Goal: Transaction & Acquisition: Purchase product/service

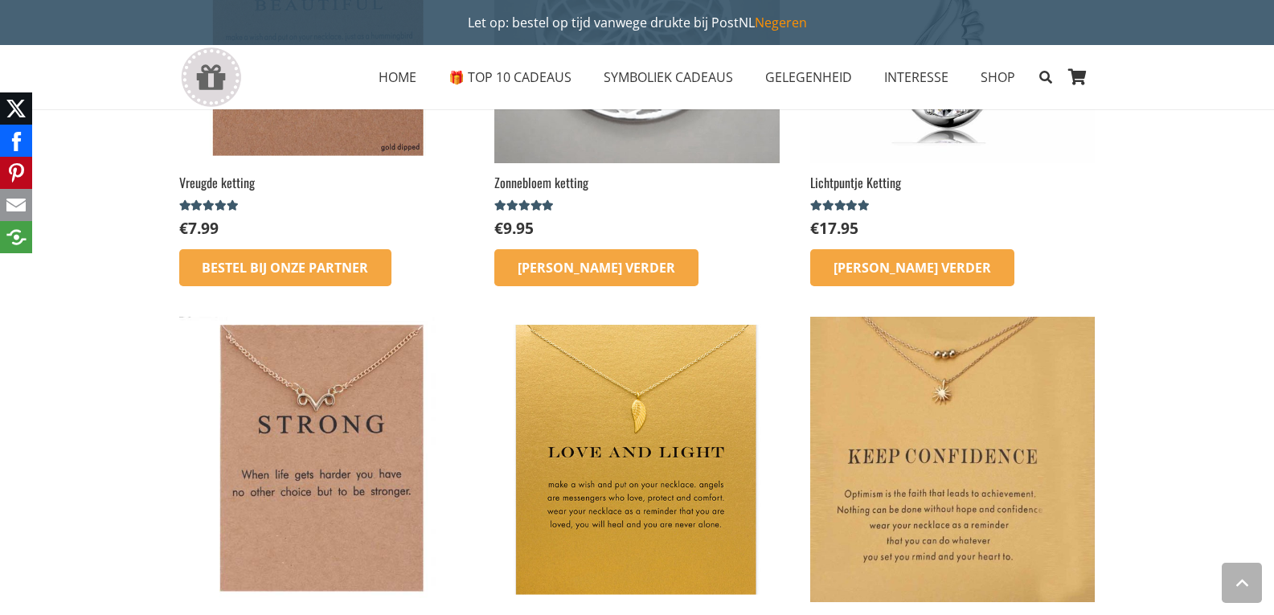
scroll to position [2331, 0]
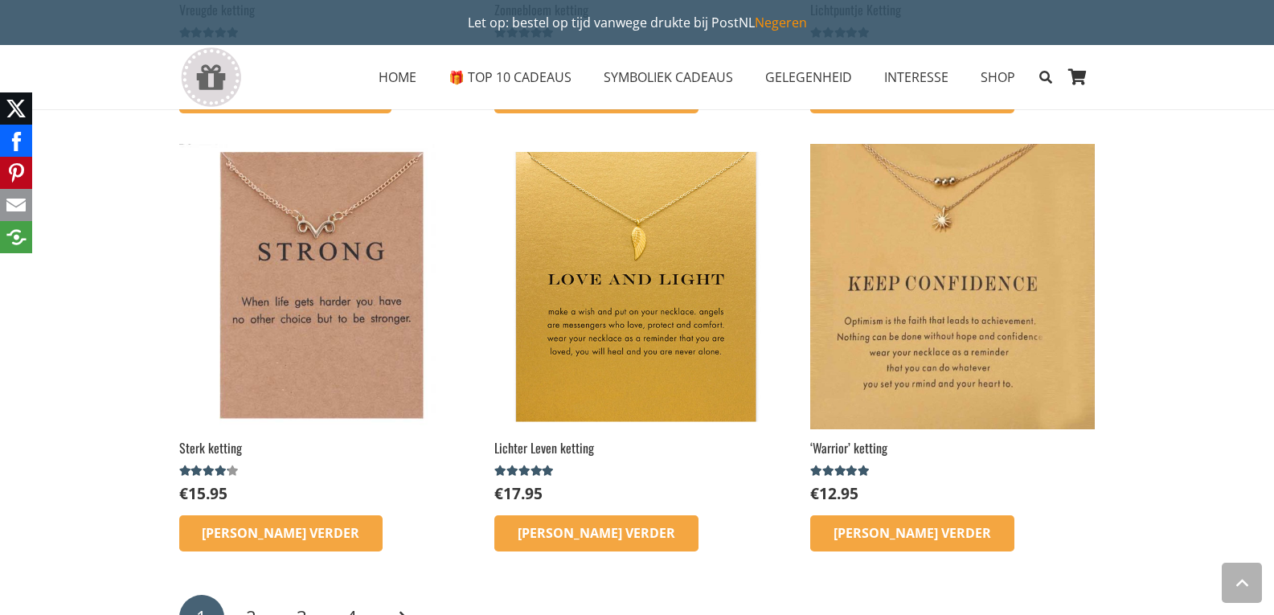
click at [351, 338] on img at bounding box center [321, 286] width 285 height 285
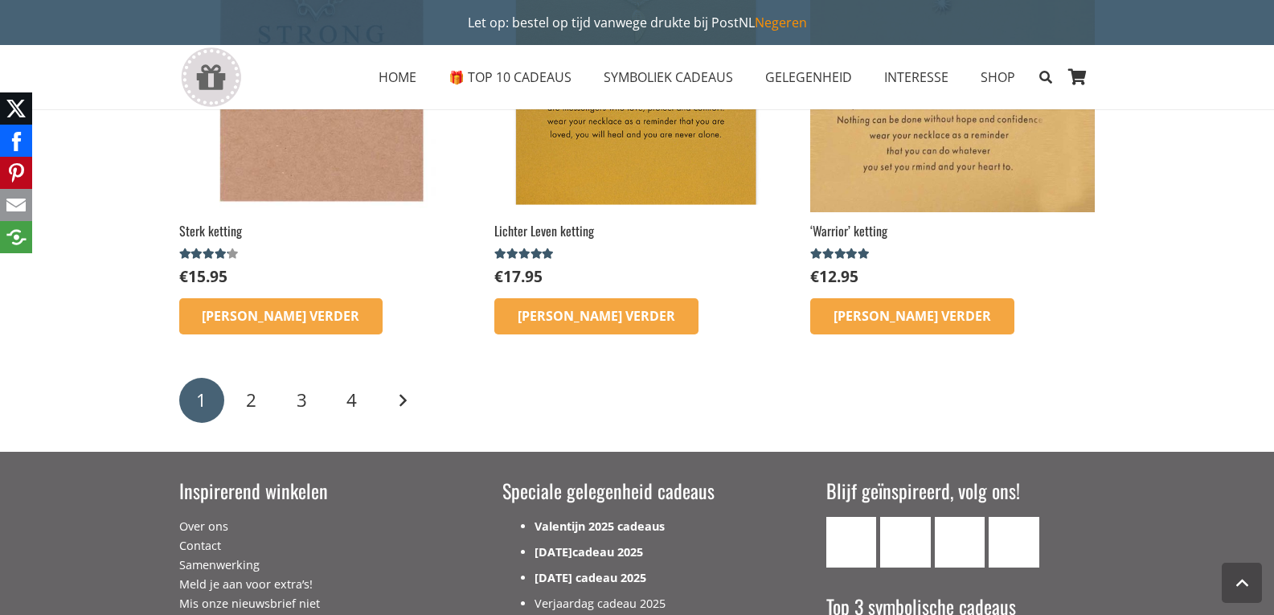
scroll to position [2572, 0]
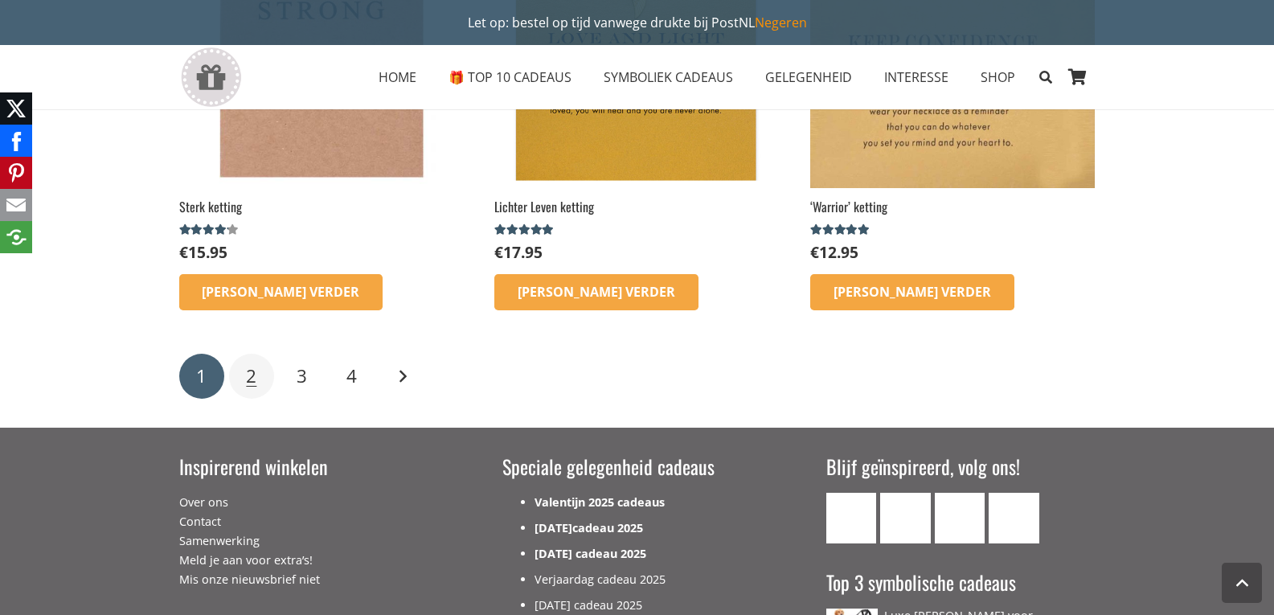
click at [248, 376] on span "2" at bounding box center [251, 375] width 10 height 25
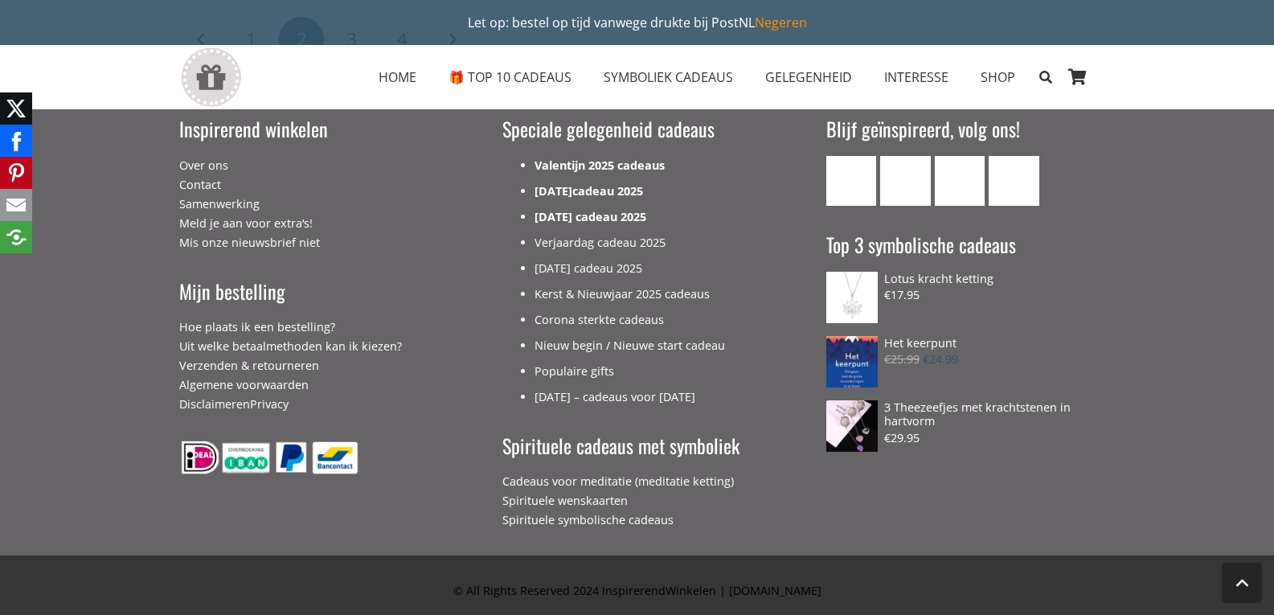
scroll to position [2420, 0]
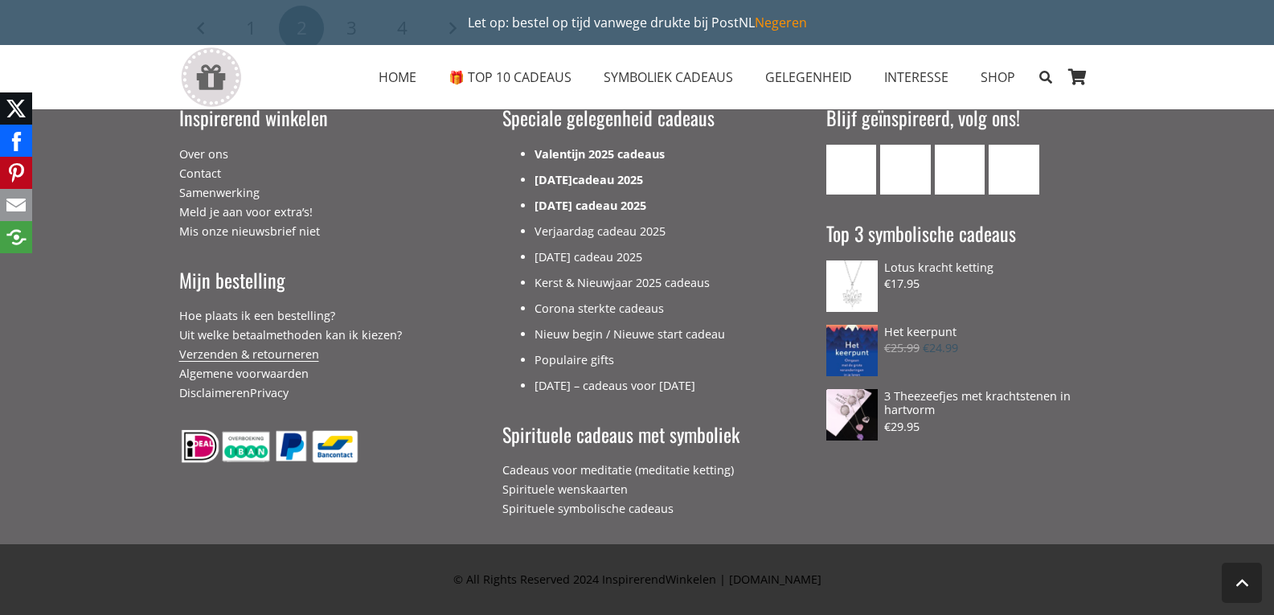
click at [292, 355] on link "Verzenden & retourneren" at bounding box center [249, 353] width 140 height 15
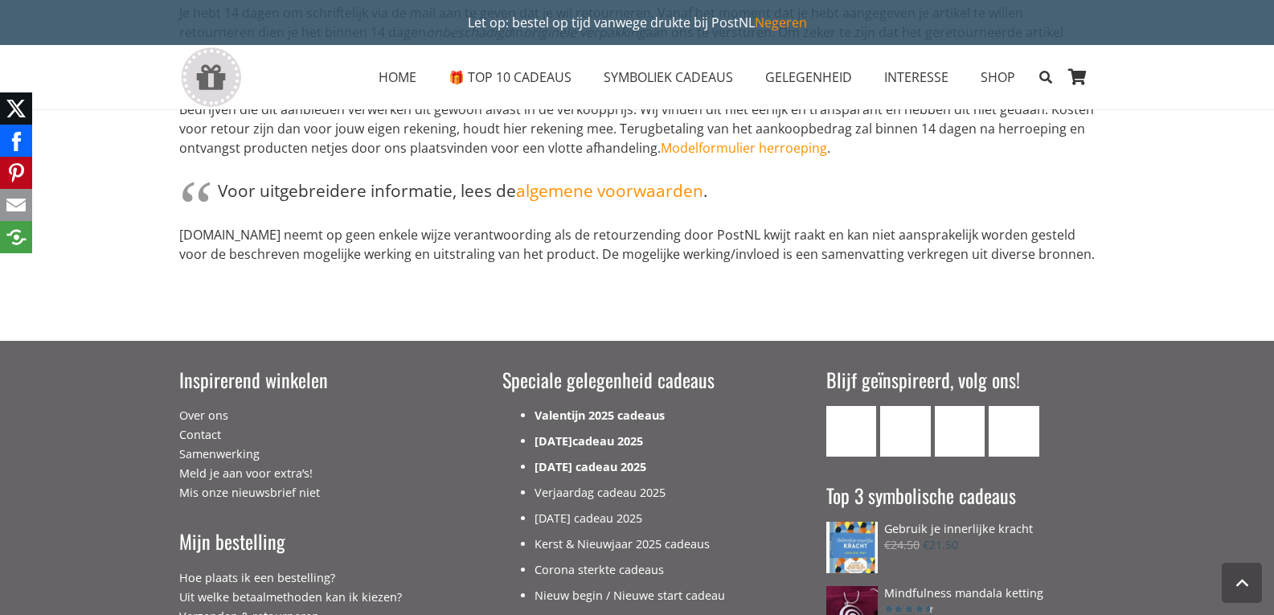
scroll to position [1447, 0]
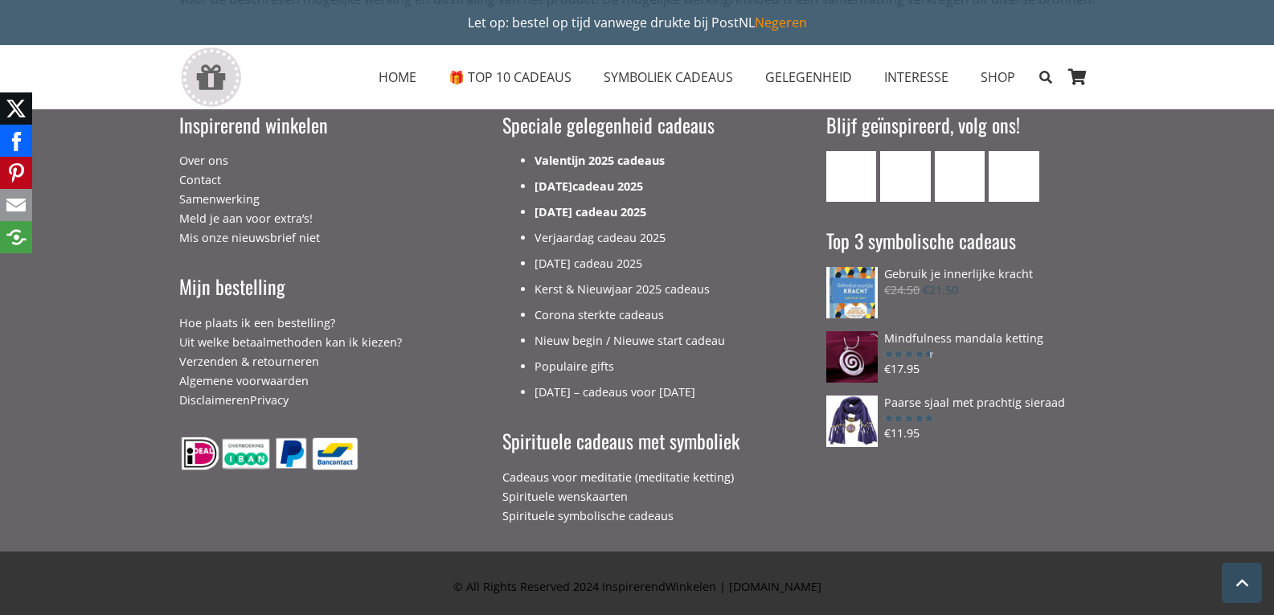
click at [1247, 584] on icon "Terug naar top" at bounding box center [1241, 583] width 19 height 40
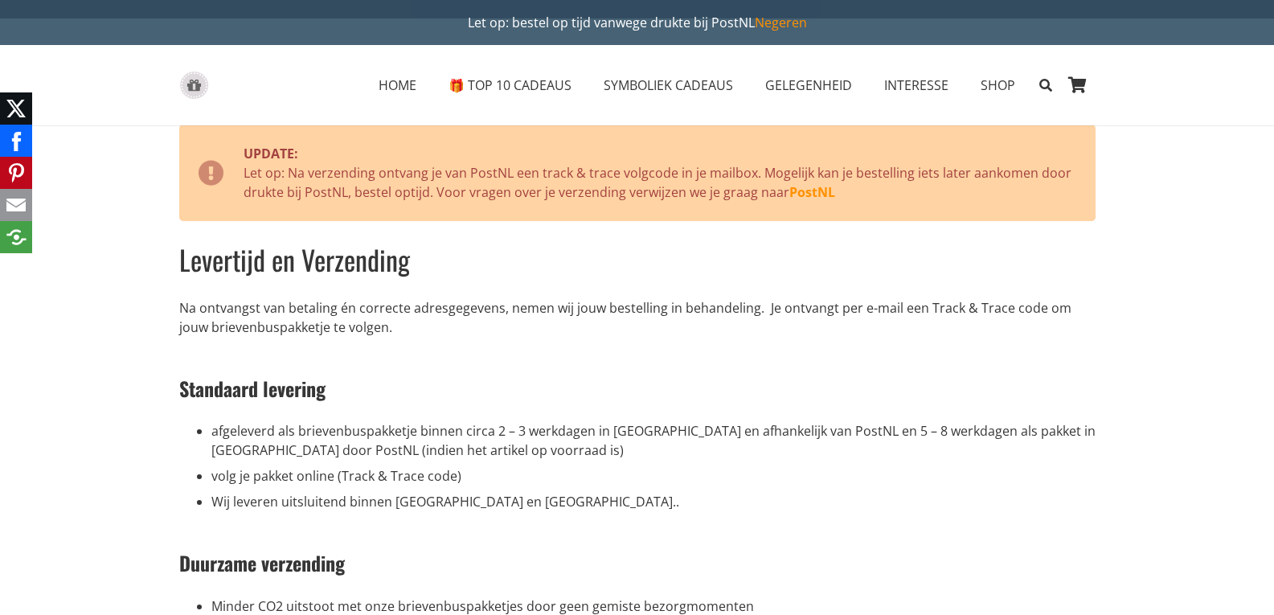
scroll to position [0, 0]
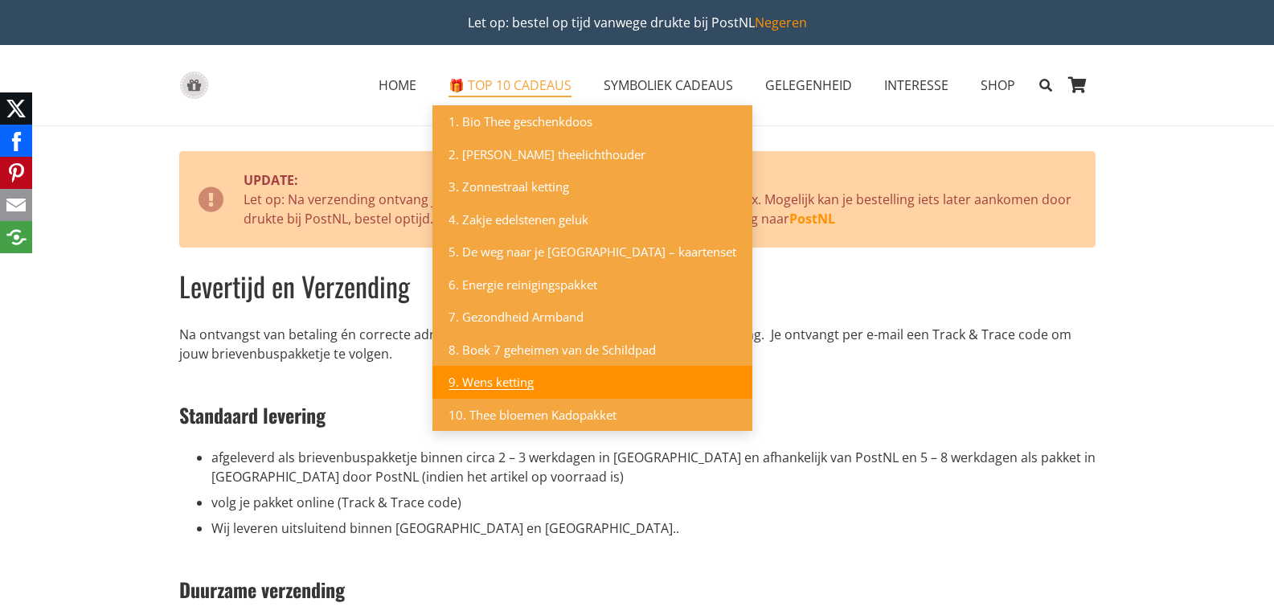
click at [508, 387] on span "9. Wens ketting" at bounding box center [491, 382] width 85 height 16
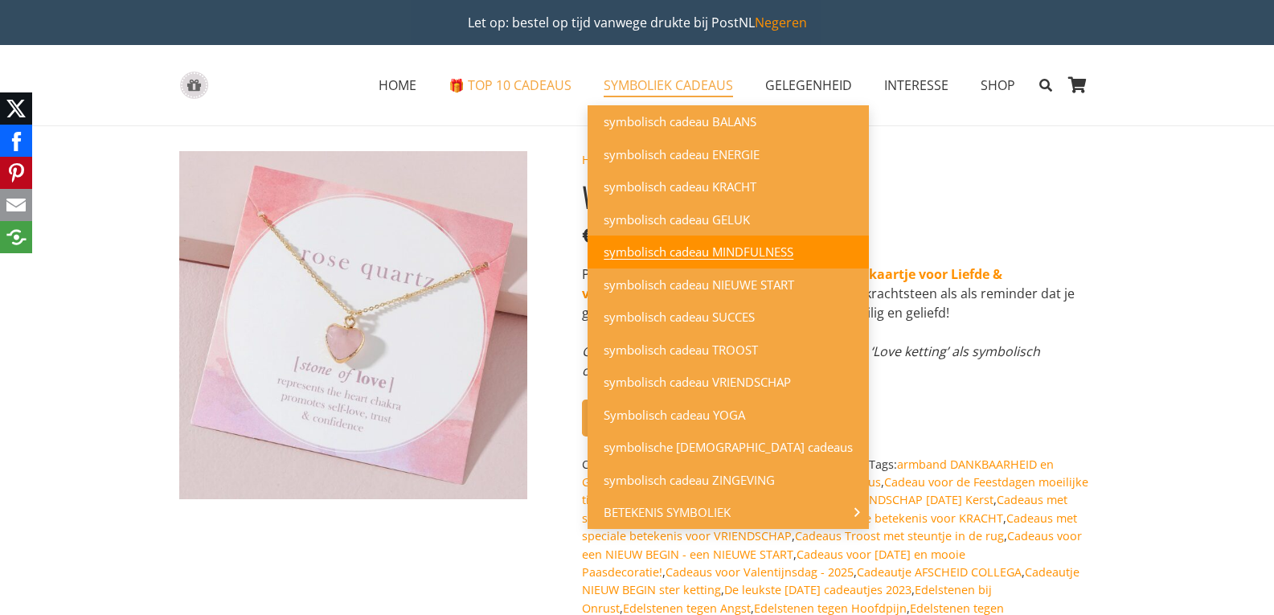
click at [699, 250] on span "symbolisch cadeau MINDFULNESS" at bounding box center [699, 252] width 190 height 16
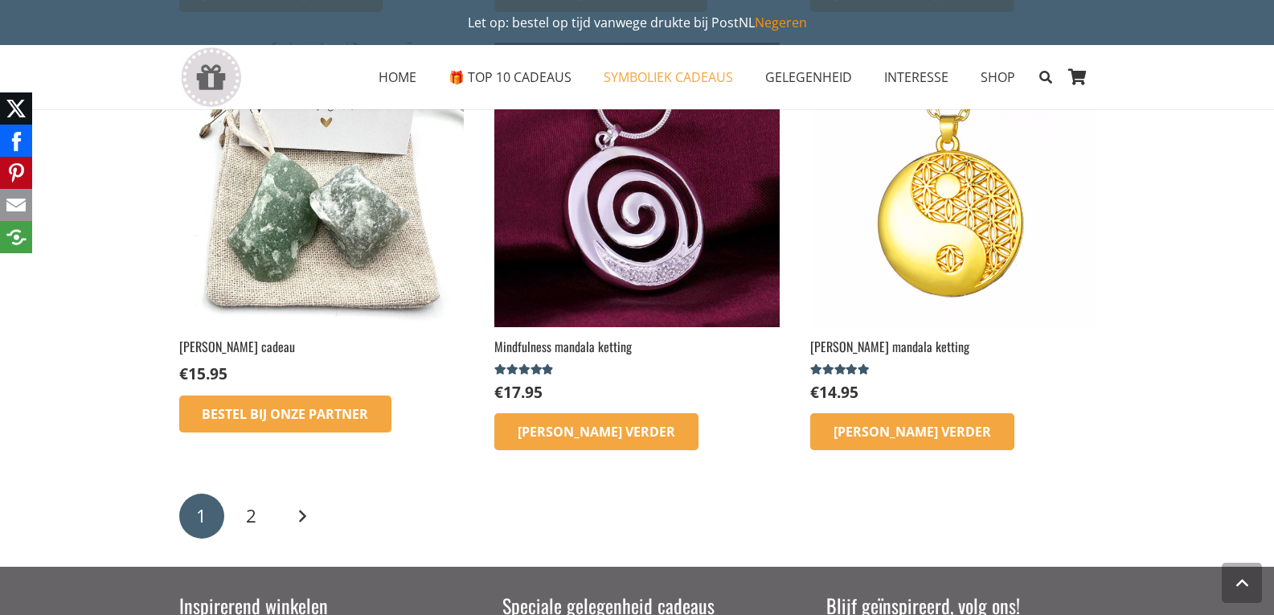
scroll to position [2251, 0]
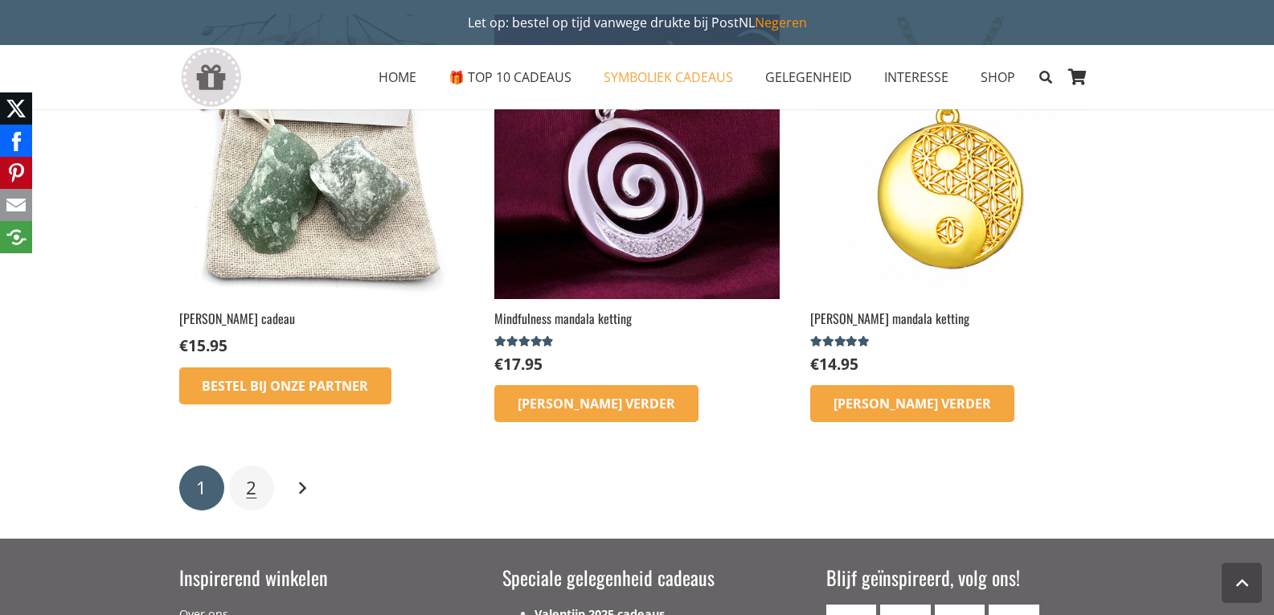
click at [246, 490] on span "2" at bounding box center [251, 487] width 10 height 25
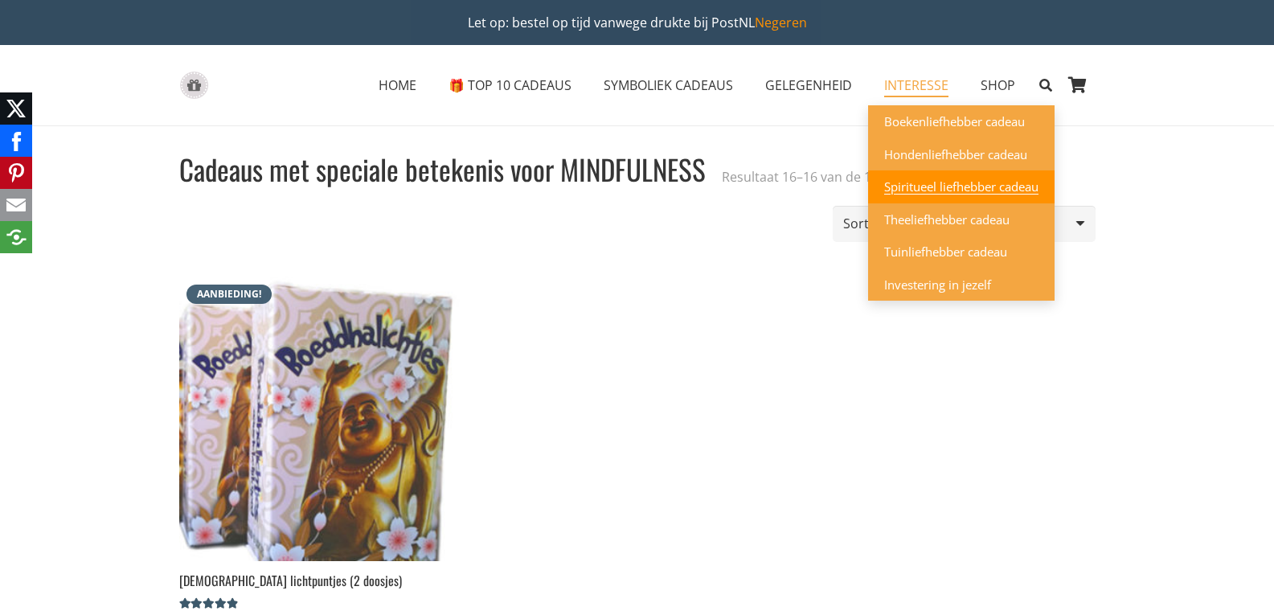
click at [925, 184] on span "Spiritueel liefhebber cadeau" at bounding box center [961, 186] width 154 height 16
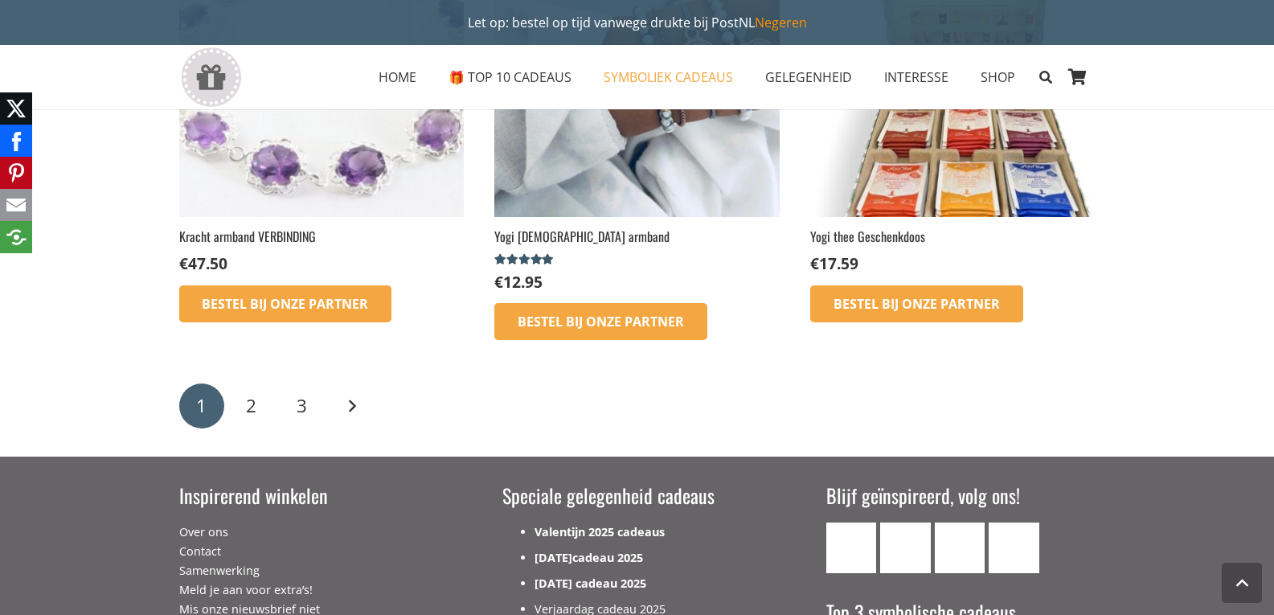
scroll to position [2572, 0]
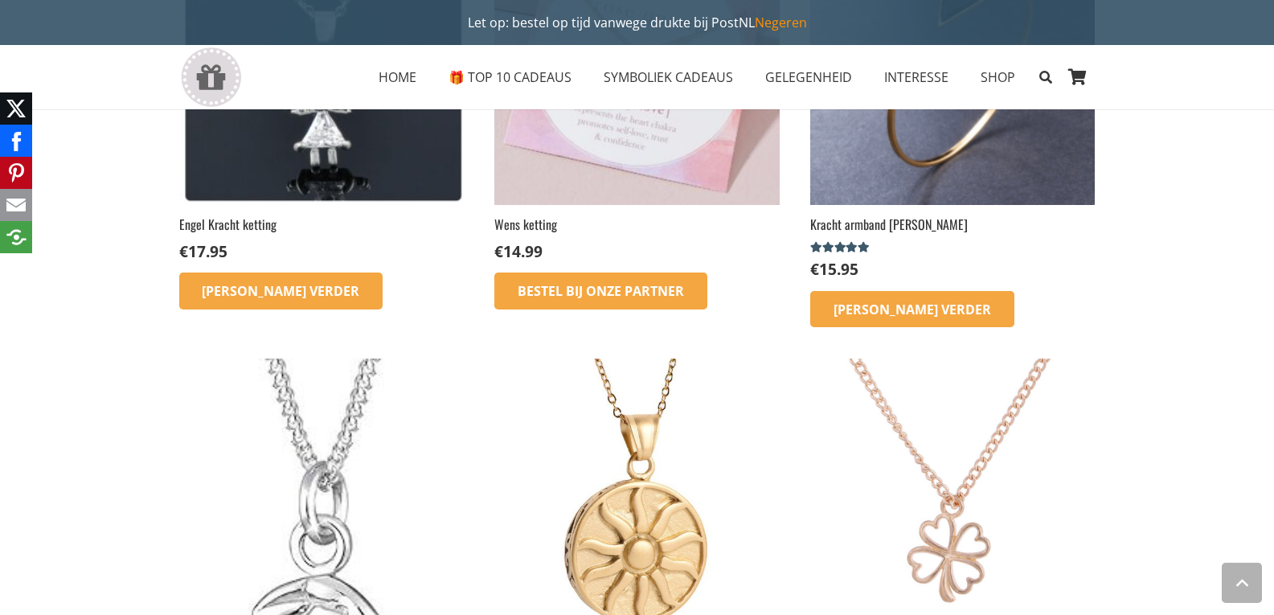
scroll to position [723, 0]
